Goal: Task Accomplishment & Management: Complete application form

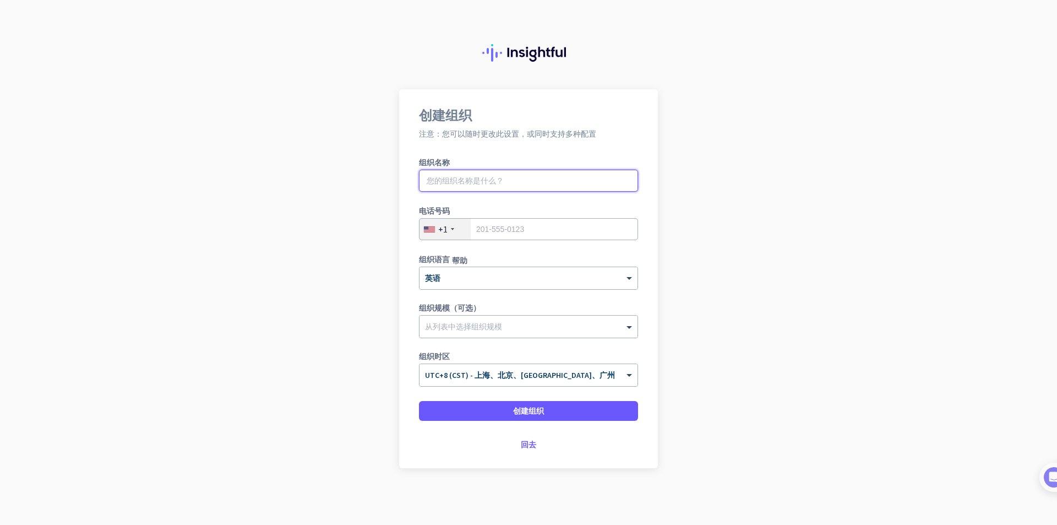
click at [487, 177] on input "text" at bounding box center [528, 181] width 219 height 22
type input "嘿嘿"
click at [454, 227] on div "+1" at bounding box center [444, 229] width 51 height 21
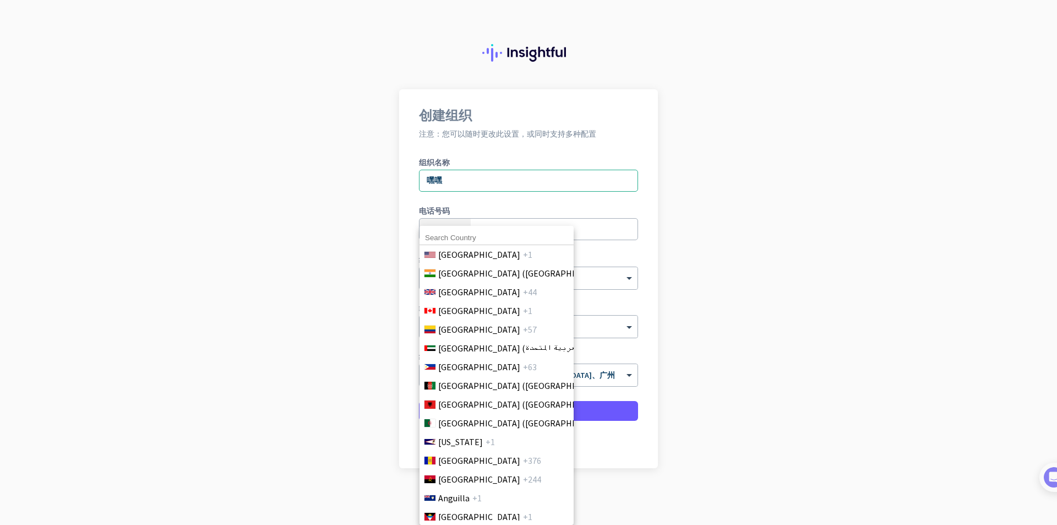
click at [518, 228] on div "[GEOGRAPHIC_DATA] +1 [GEOGRAPHIC_DATA] ([GEOGRAPHIC_DATA]) +91 [GEOGRAPHIC_DATA…" at bounding box center [496, 375] width 154 height 299
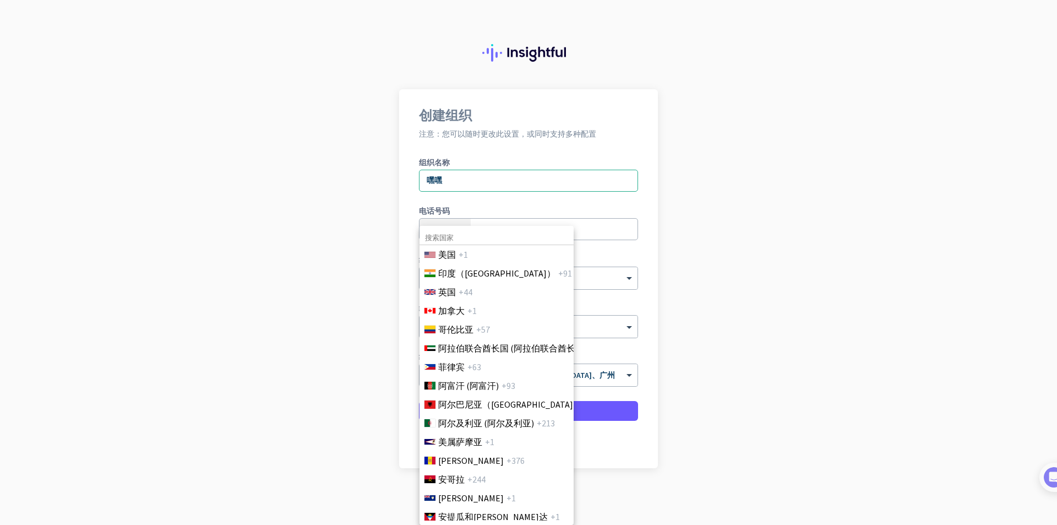
click at [679, 226] on div at bounding box center [528, 262] width 1057 height 525
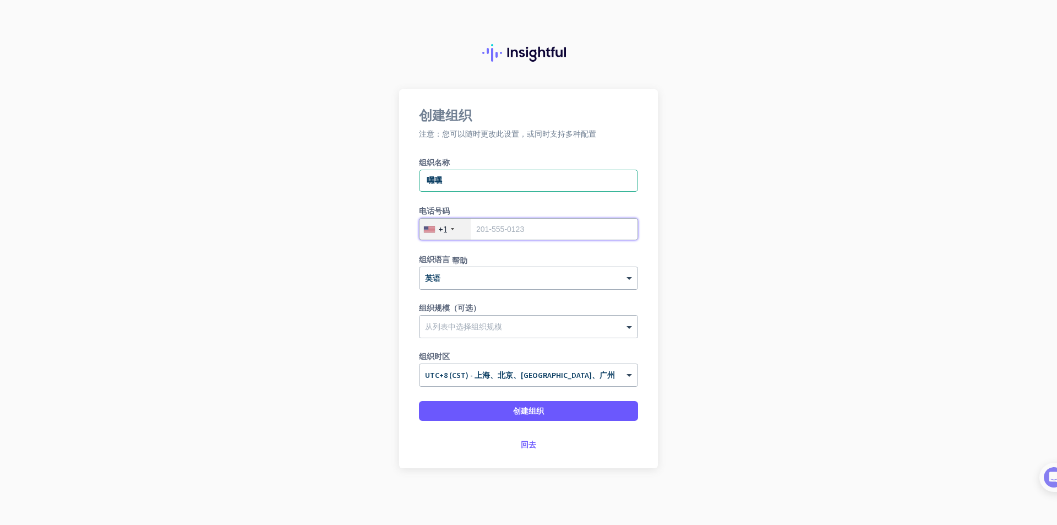
click at [618, 228] on input "tel" at bounding box center [528, 229] width 219 height 22
type input "2"
type input "2015555555"
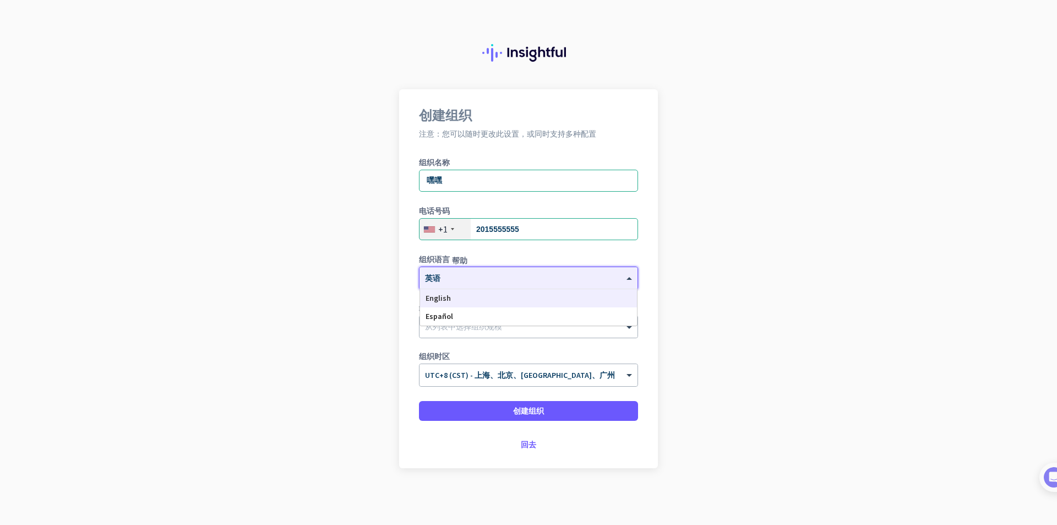
click at [532, 285] on div "× 英语" at bounding box center [528, 278] width 218 height 22
click at [676, 287] on app-onboarding-organization "创建组织 注意：您可以随时更改此设置，或同时支持多种配置 组织名称 嘿嘿 电话号码 [PHONE_NUMBER] 组织语言 帮助 × 英语 英语 西班牙语 组…" at bounding box center [528, 306] width 1057 height 434
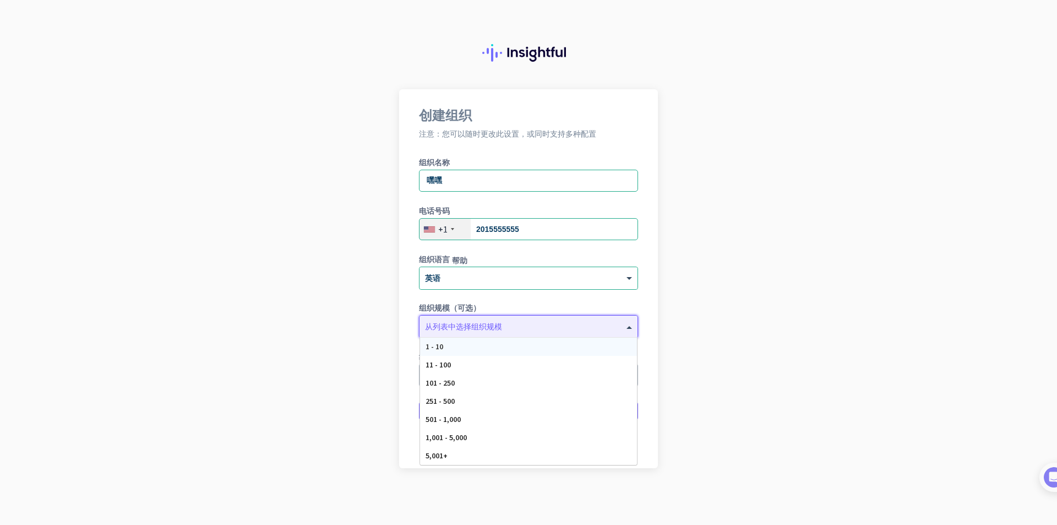
click at [555, 321] on div at bounding box center [528, 323] width 218 height 11
click at [530, 346] on div "1 - 10" at bounding box center [528, 346] width 217 height 18
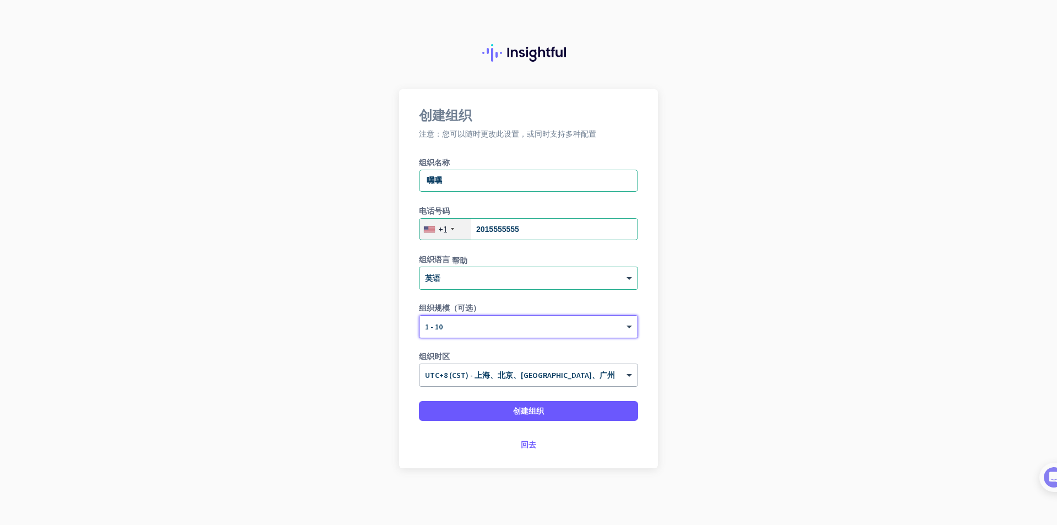
click at [579, 376] on div "× UTC+8 (CST) - 上海、北京、[GEOGRAPHIC_DATA]、广州" at bounding box center [521, 374] width 204 height 9
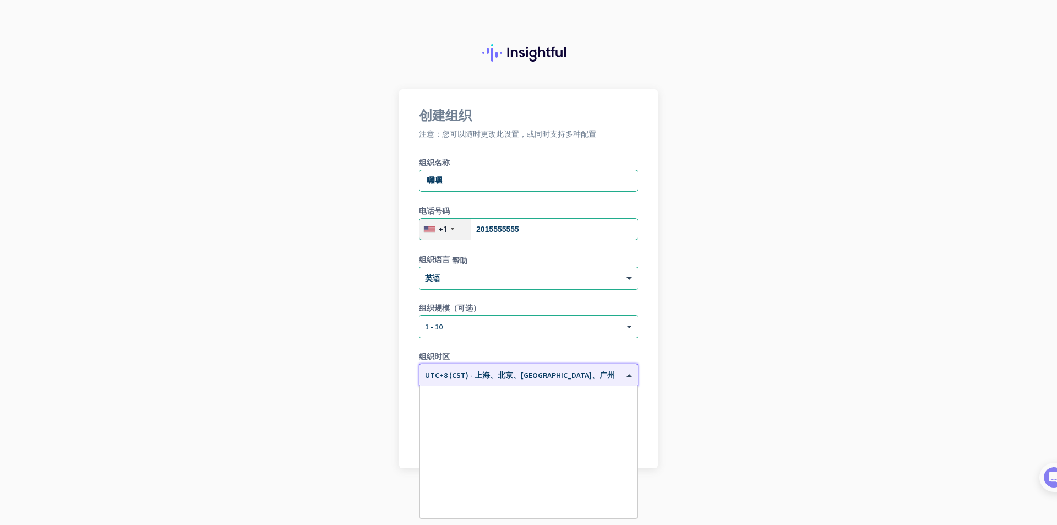
scroll to position [4850, 0]
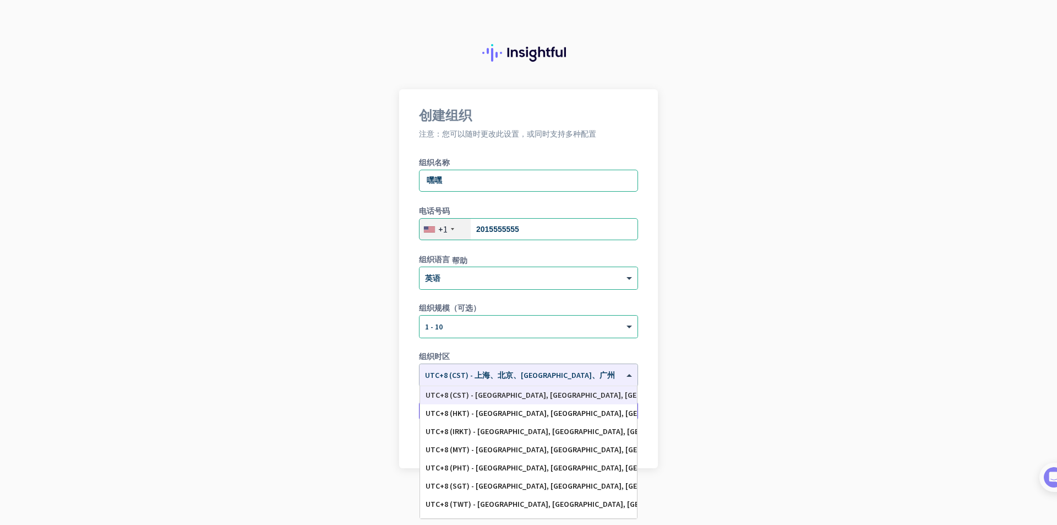
click at [708, 372] on app-onboarding-organization "创建组织 注意：您可以随时更改此设置，或同时支持多种配置 组织名称 嘿嘿 电话号码 [PHONE_NUMBER] 组织语言 帮助 × 英语 组织规模（可选） …" at bounding box center [528, 306] width 1057 height 434
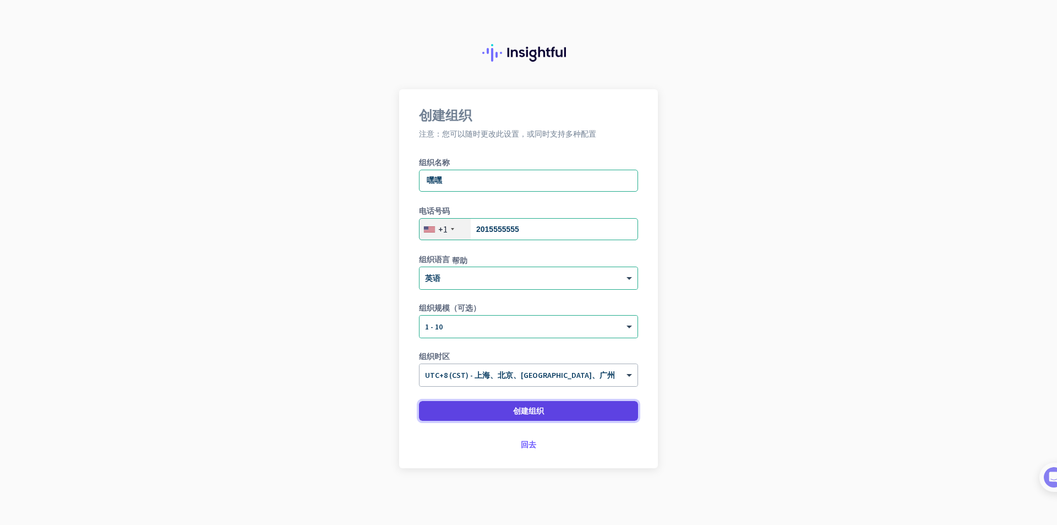
click at [572, 407] on span at bounding box center [528, 410] width 219 height 26
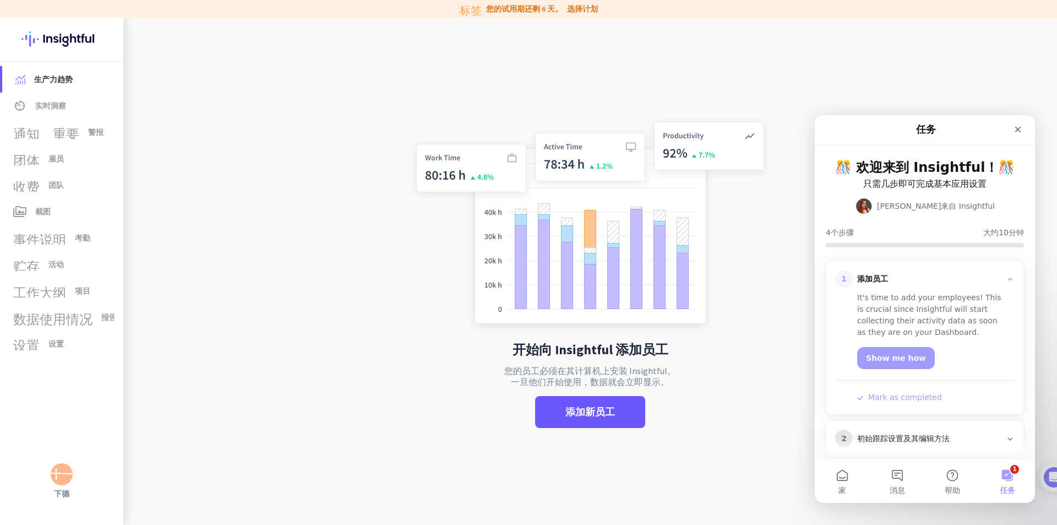
click at [1007, 478] on button "1 任务" at bounding box center [1007, 480] width 55 height 44
click at [1020, 131] on icon "关闭" at bounding box center [1017, 129] width 9 height 9
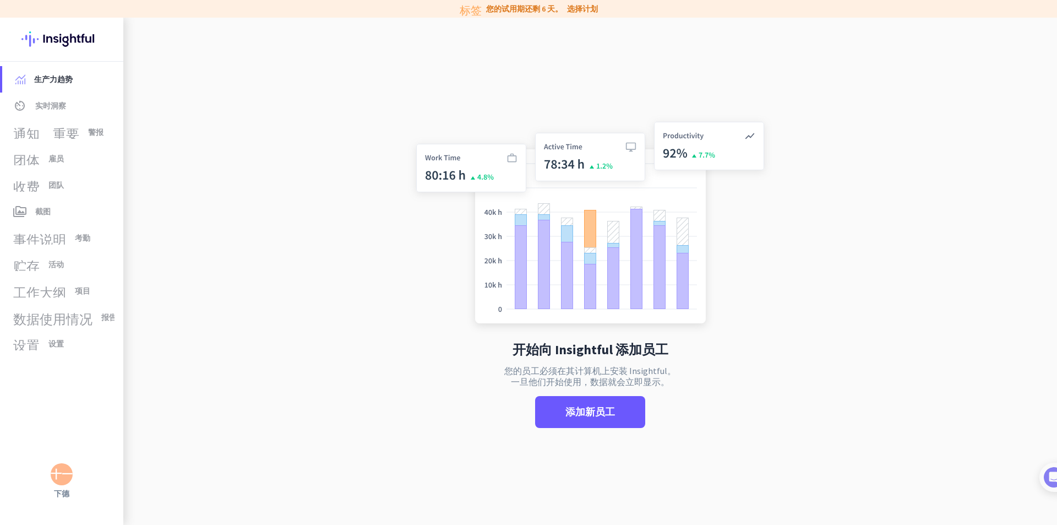
click at [362, 234] on app-no-employees "开始向 Insightful 添加员工 您的员工必须在其计算机上安装 Insightful。 一旦他们开始使用，数据就会立即显示。 添加新员工" at bounding box center [590, 280] width 934 height 525
click at [62, 99] on link "av_timer 实时洞察" at bounding box center [62, 105] width 121 height 26
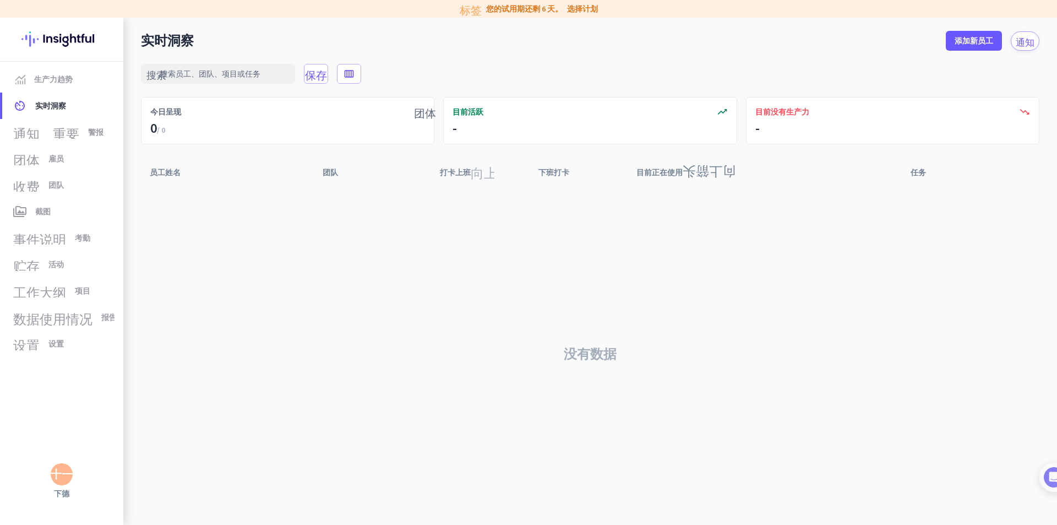
click at [452, 172] on font "打卡上班" at bounding box center [455, 172] width 31 height 10
drag, startPoint x: 549, startPoint y: 174, endPoint x: 558, endPoint y: 175, distance: 8.9
click at [549, 174] on font "下班打卡" at bounding box center [553, 172] width 31 height 10
click at [659, 179] on div "目前正在使用 向上箭头" at bounding box center [685, 172] width 99 height 15
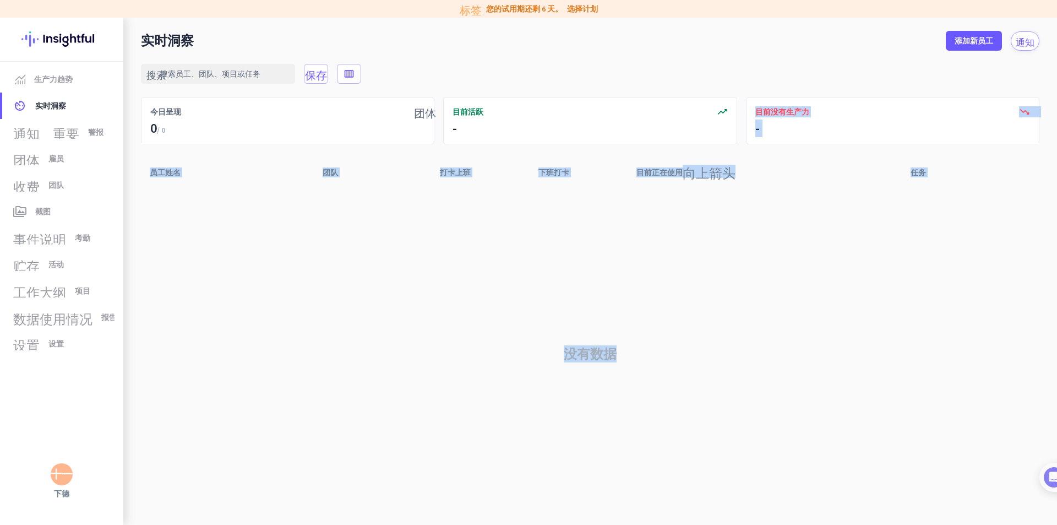
drag, startPoint x: 656, startPoint y: 187, endPoint x: 669, endPoint y: 145, distance: 44.0
click at [669, 145] on app-real-time-table "搜索 保存 calendar_view_week 团体 今日呈现 0 / 0 trending_up 目前活跃 - trending_down 目前没有生产力…" at bounding box center [590, 288] width 898 height 474
click at [661, 168] on font "目前正在使用" at bounding box center [659, 172] width 46 height 10
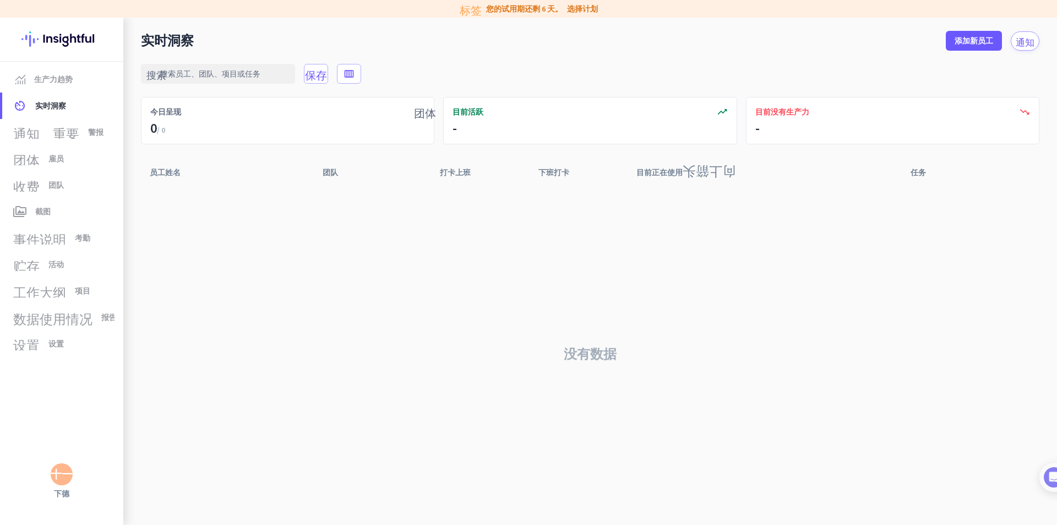
click at [661, 169] on font "目前正在使用" at bounding box center [659, 172] width 46 height 10
drag, startPoint x: 665, startPoint y: 207, endPoint x: 669, endPoint y: 252, distance: 45.3
click at [669, 255] on div "没有数据" at bounding box center [590, 354] width 898 height 342
drag, startPoint x: 669, startPoint y: 165, endPoint x: 670, endPoint y: 178, distance: 13.3
click at [670, 178] on div "目前正在使用 向上箭头" at bounding box center [685, 172] width 99 height 15
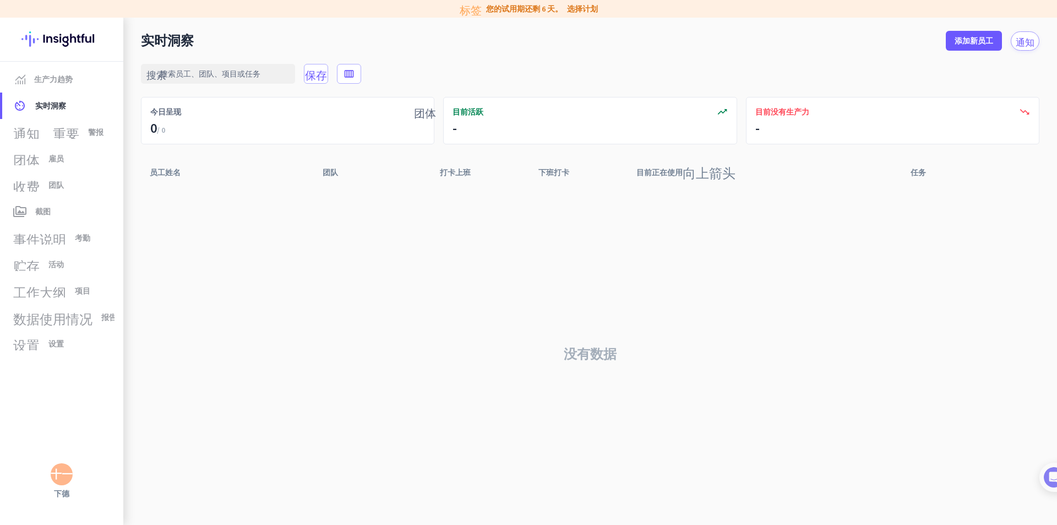
click at [689, 166] on font "向上箭头" at bounding box center [709, 171] width 53 height 13
click at [690, 166] on div "向上箭头" at bounding box center [709, 172] width 53 height 15
click at [560, 173] on font "下班打卡" at bounding box center [553, 172] width 31 height 10
click at [569, 173] on font "向上箭头" at bounding box center [595, 171] width 53 height 13
click at [575, 173] on font "向上箭头" at bounding box center [595, 173] width 53 height 13
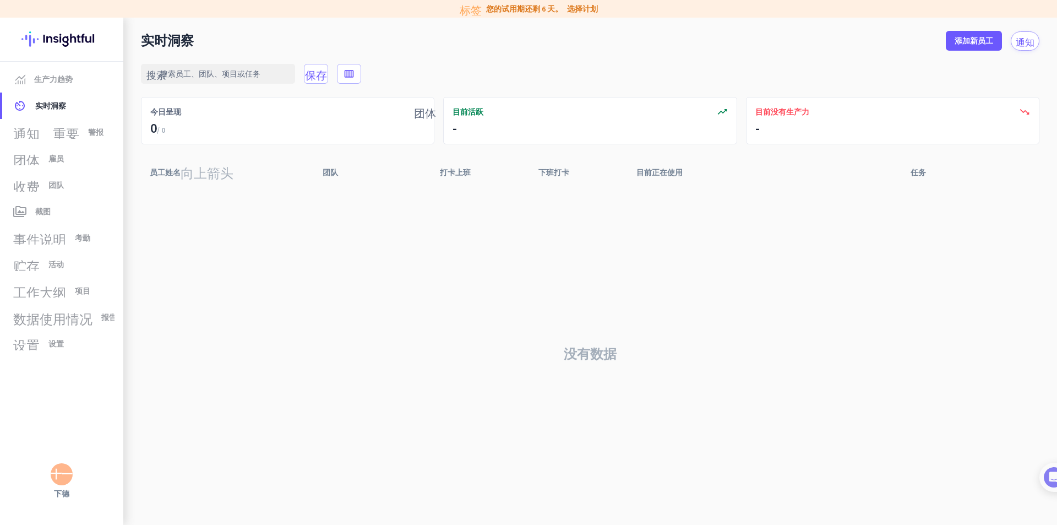
click at [165, 171] on font "员工姓名" at bounding box center [165, 172] width 31 height 10
click at [83, 242] on font "考勤" at bounding box center [82, 238] width 15 height 10
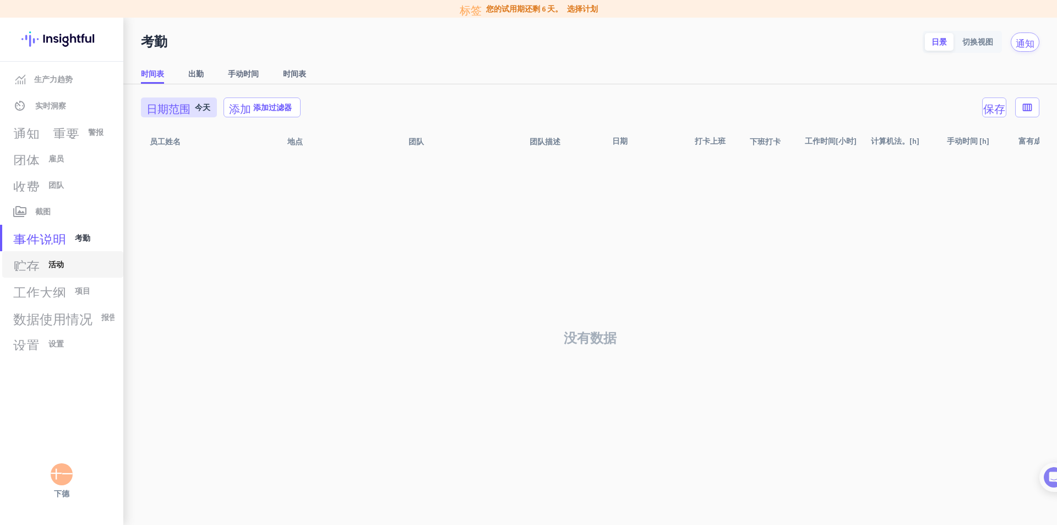
click at [37, 263] on font "贮存" at bounding box center [26, 264] width 26 height 13
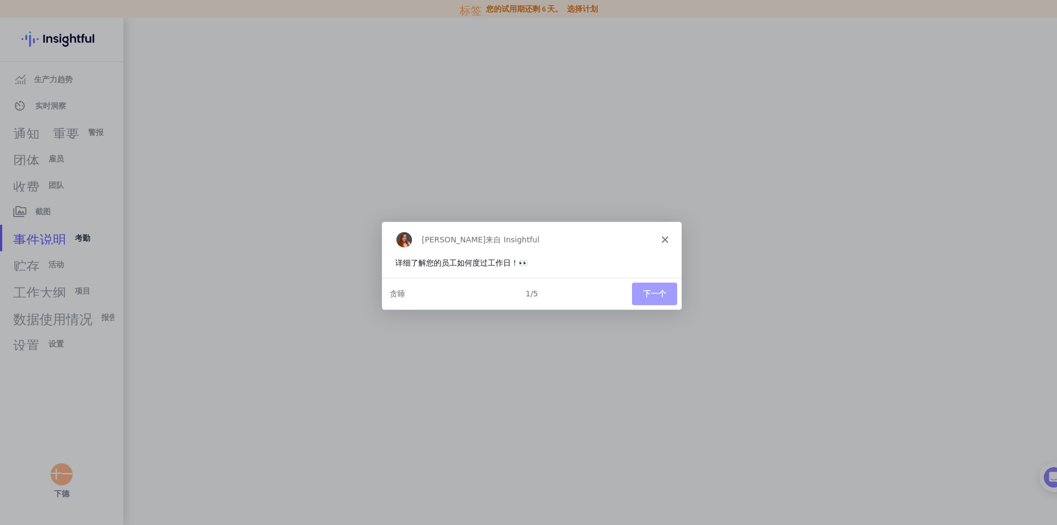
type input "[DATE]"
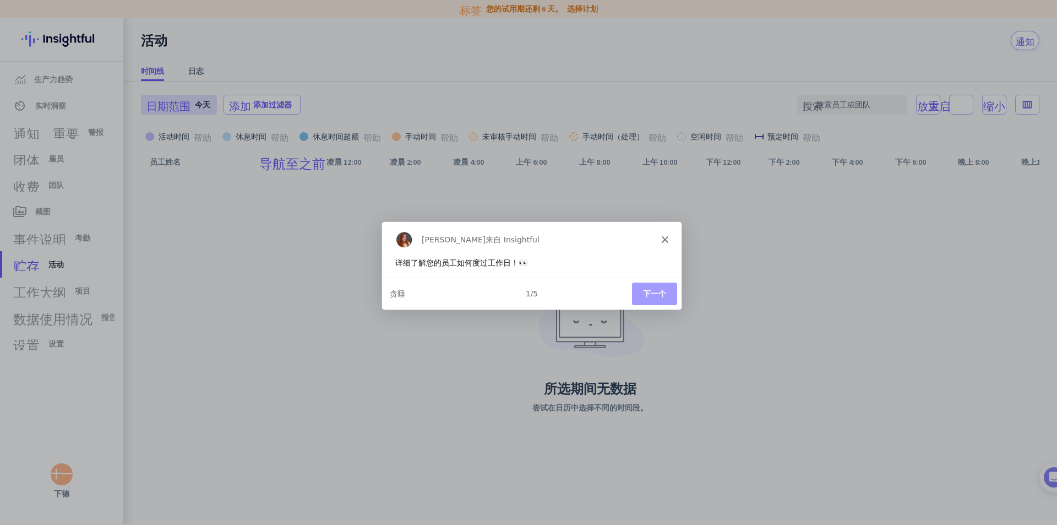
click at [663, 287] on button "下一个" at bounding box center [653, 293] width 45 height 23
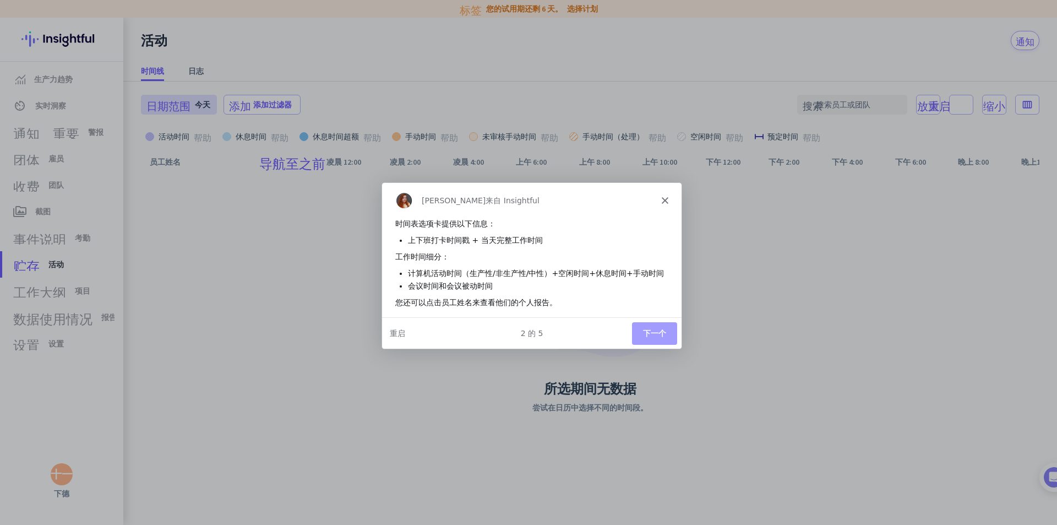
click at [660, 329] on font "下一个" at bounding box center [653, 331] width 23 height 9
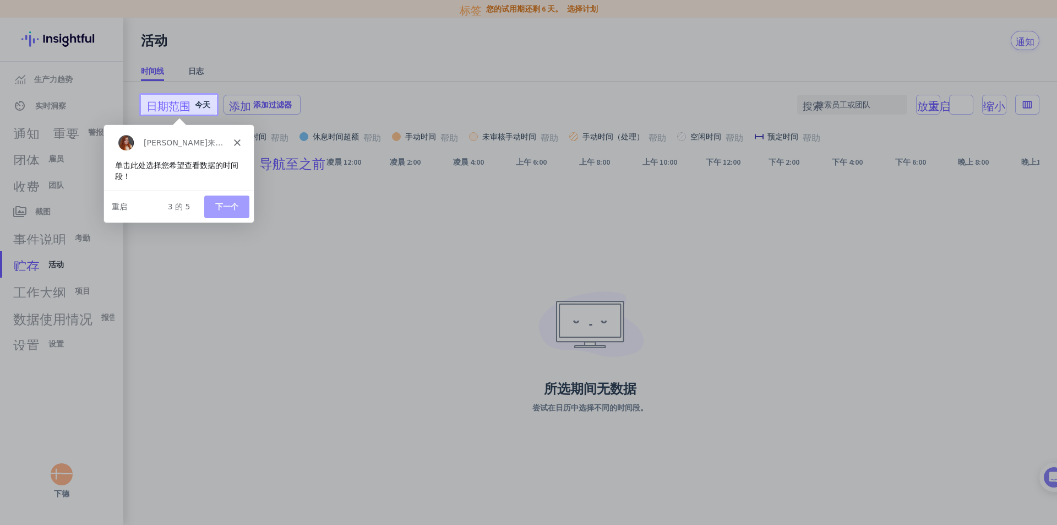
click at [214, 207] on button "下一个" at bounding box center [226, 206] width 45 height 23
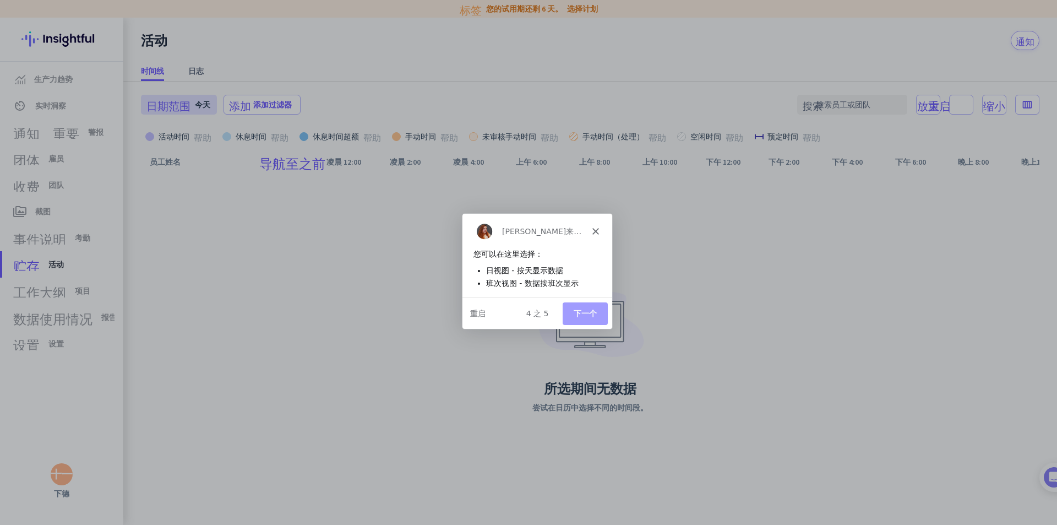
click at [596, 305] on button "下一个" at bounding box center [584, 312] width 45 height 23
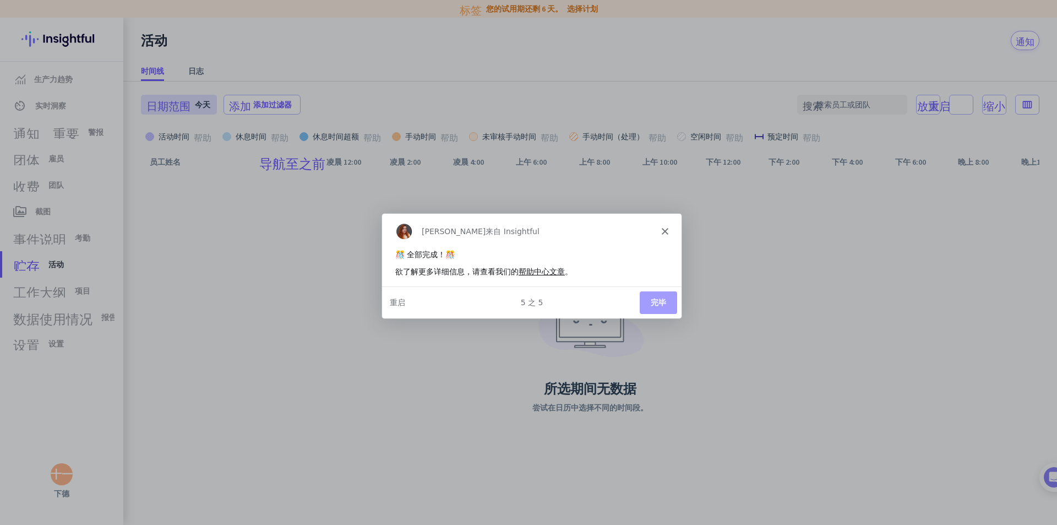
click at [668, 298] on button "完毕" at bounding box center [657, 301] width 37 height 23
